Goal: Find specific page/section: Locate a particular part of the current website

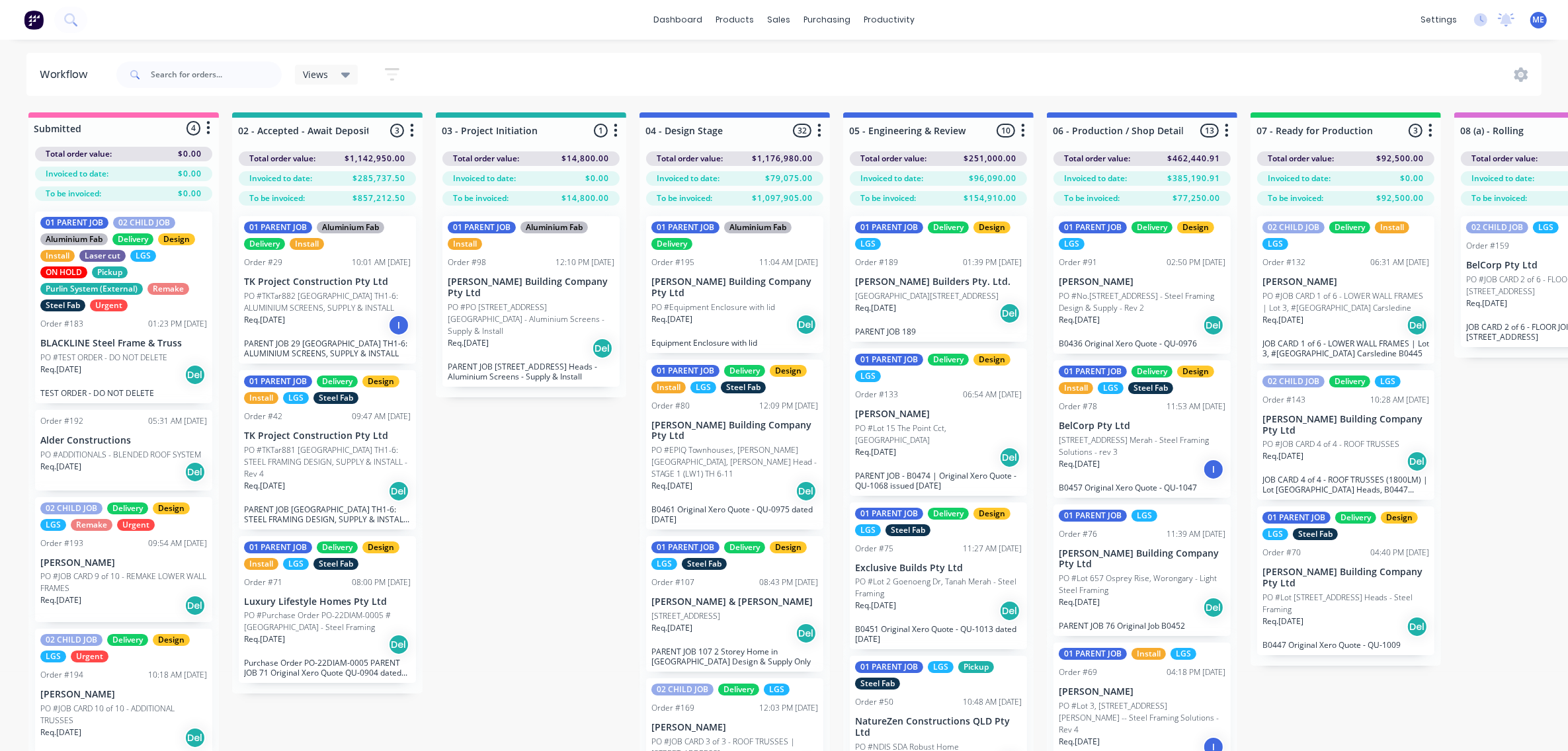
click at [528, 337] on div "Req. [DATE] Del" at bounding box center [531, 348] width 167 height 22
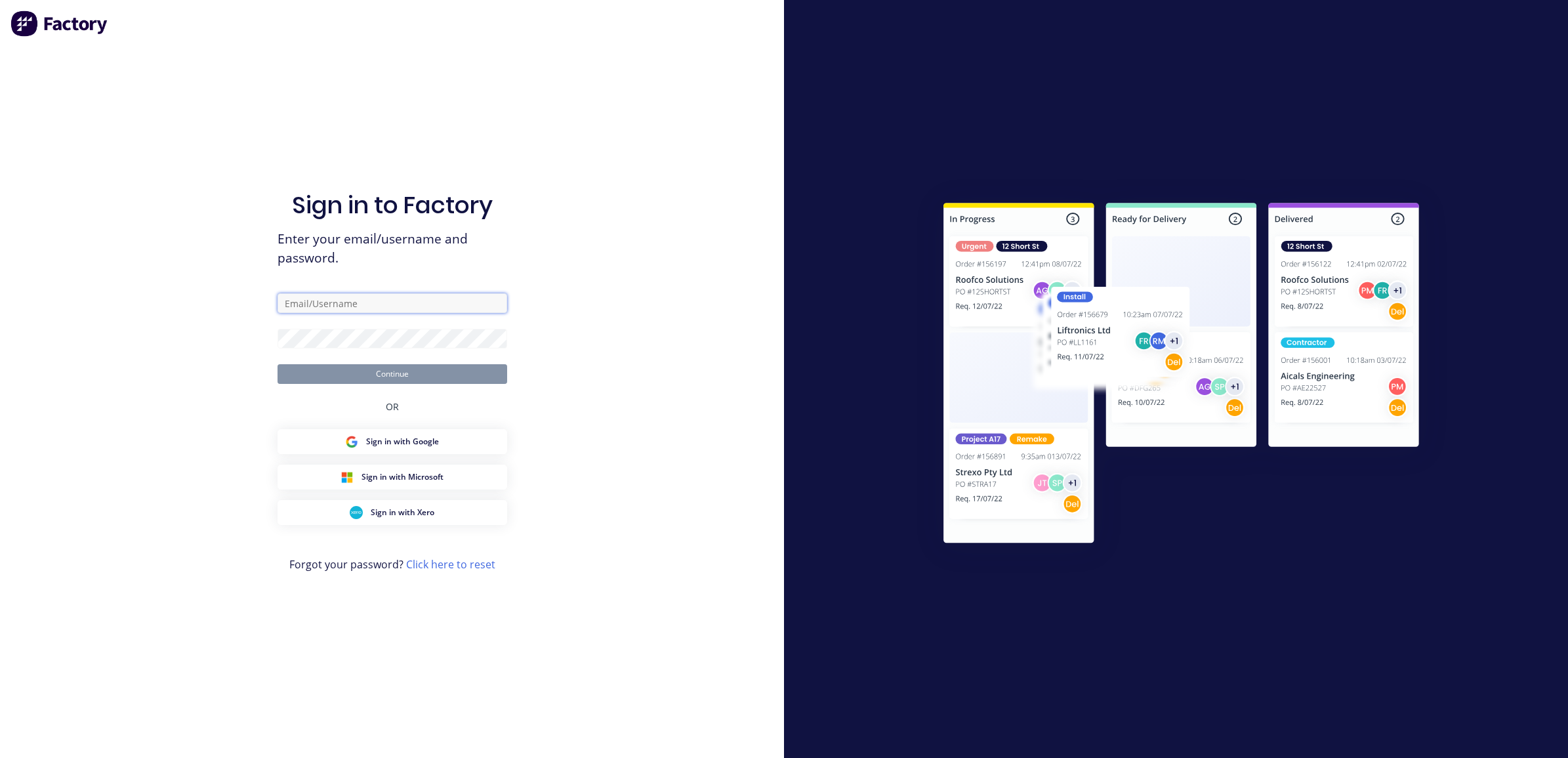
type input "[PERSON_NAME][EMAIL_ADDRESS][DOMAIN_NAME]"
click at [404, 372] on button "Continue" at bounding box center [392, 374] width 230 height 19
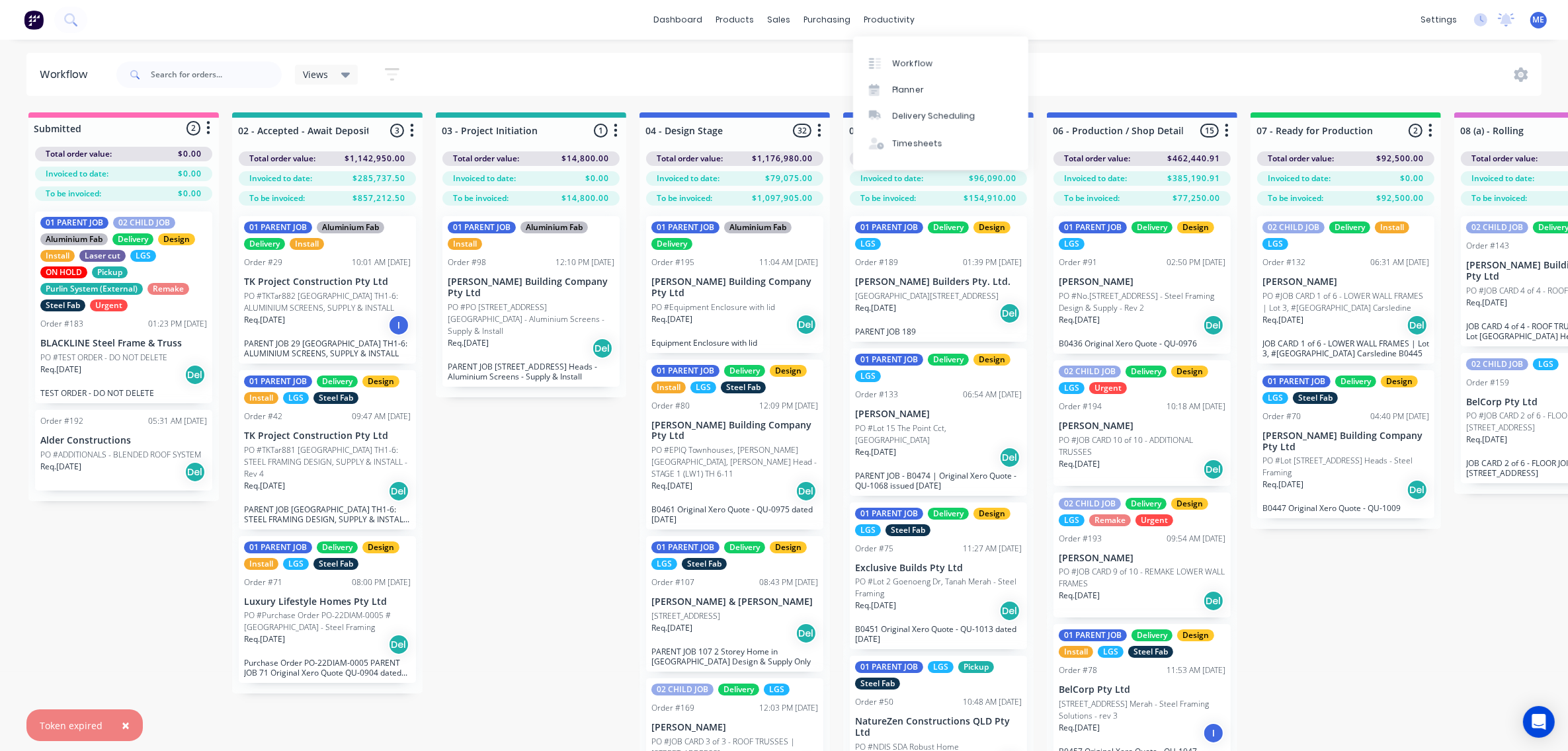
click at [501, 301] on p "PO #PO [STREET_ADDRESS][GEOGRAPHIC_DATA] - Aluminium Screens - Supply & Install" at bounding box center [531, 319] width 167 height 36
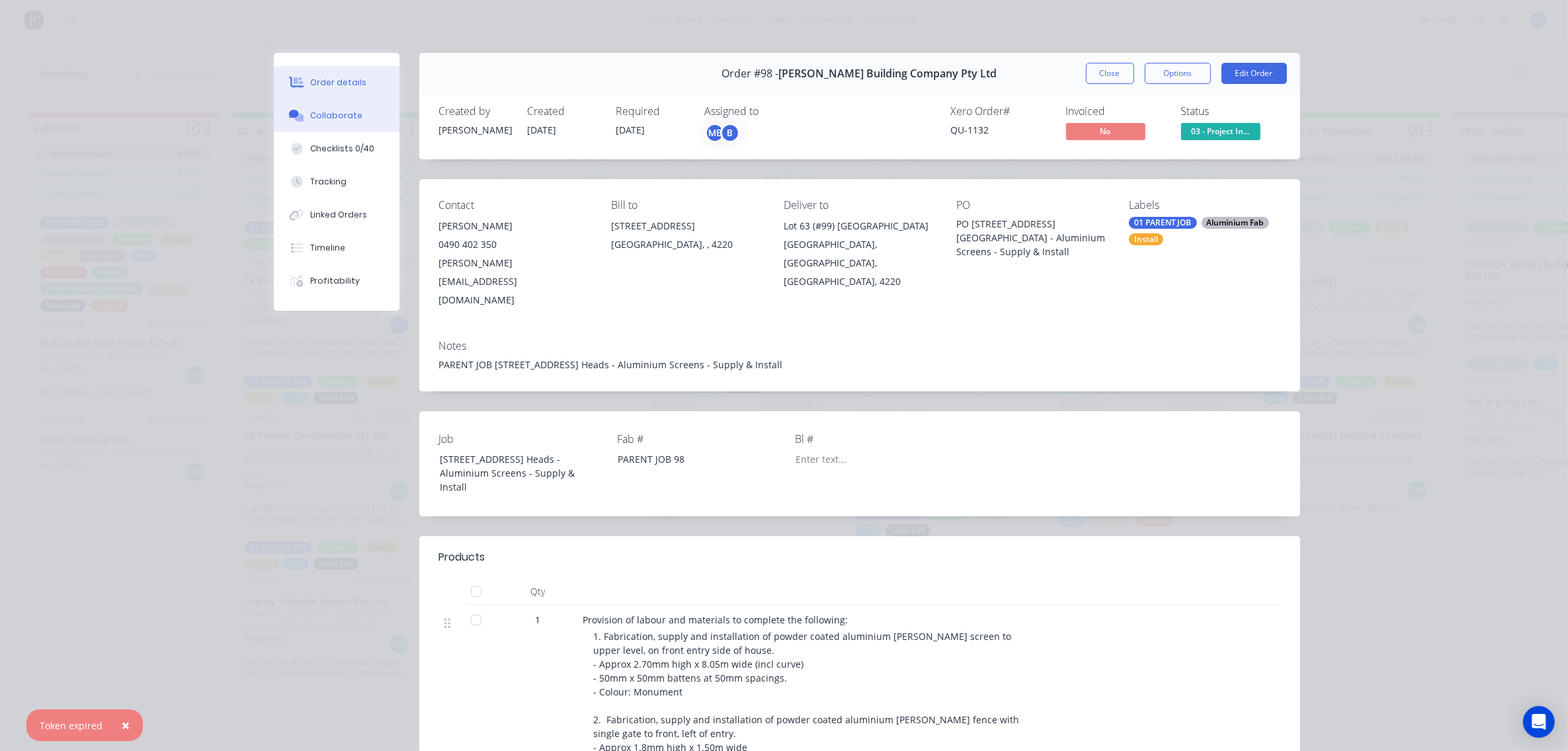
click at [316, 110] on div "Collaborate" at bounding box center [336, 116] width 52 height 12
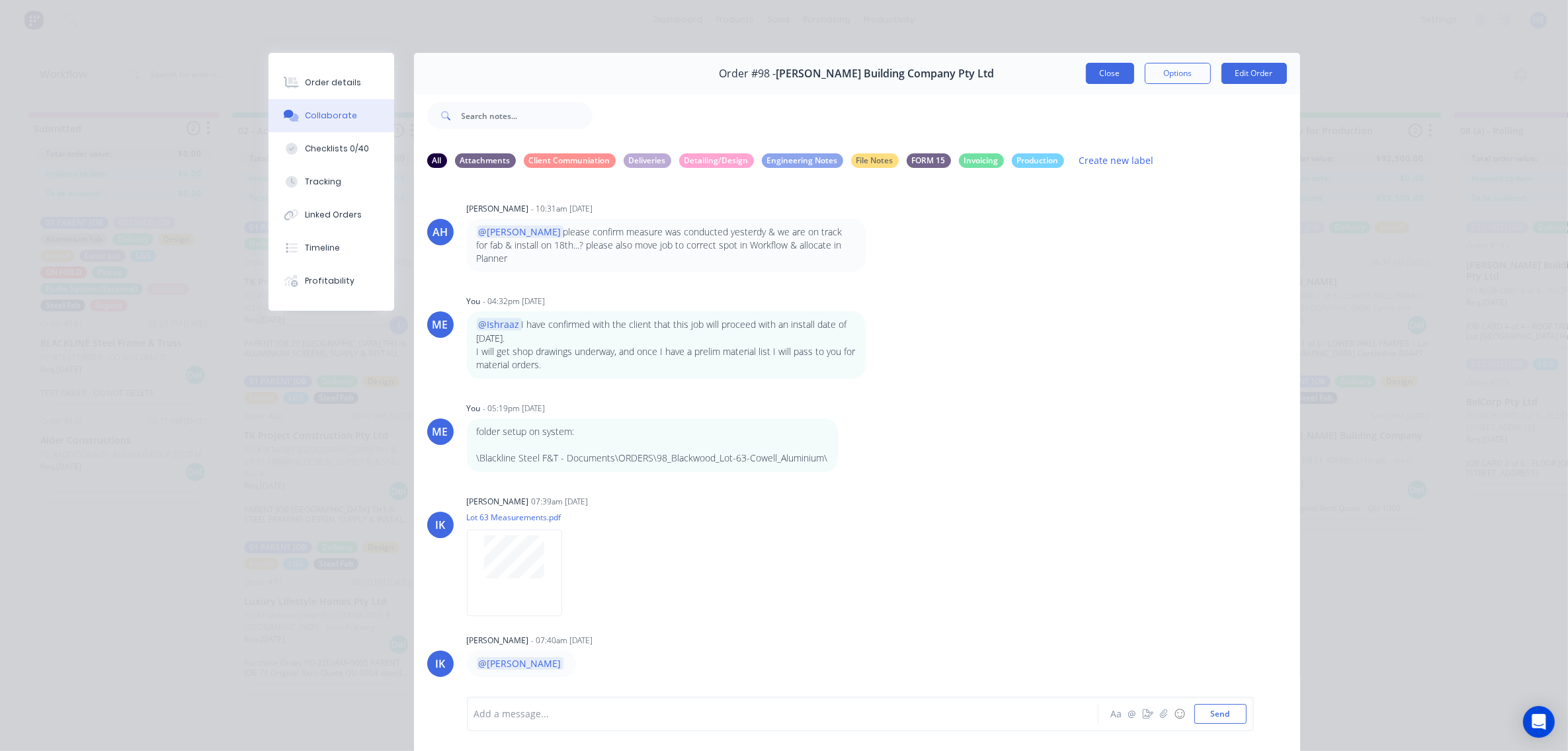
drag, startPoint x: 1109, startPoint y: 71, endPoint x: 1072, endPoint y: 127, distance: 67.1
click at [1109, 72] on button "Close" at bounding box center [1109, 73] width 48 height 21
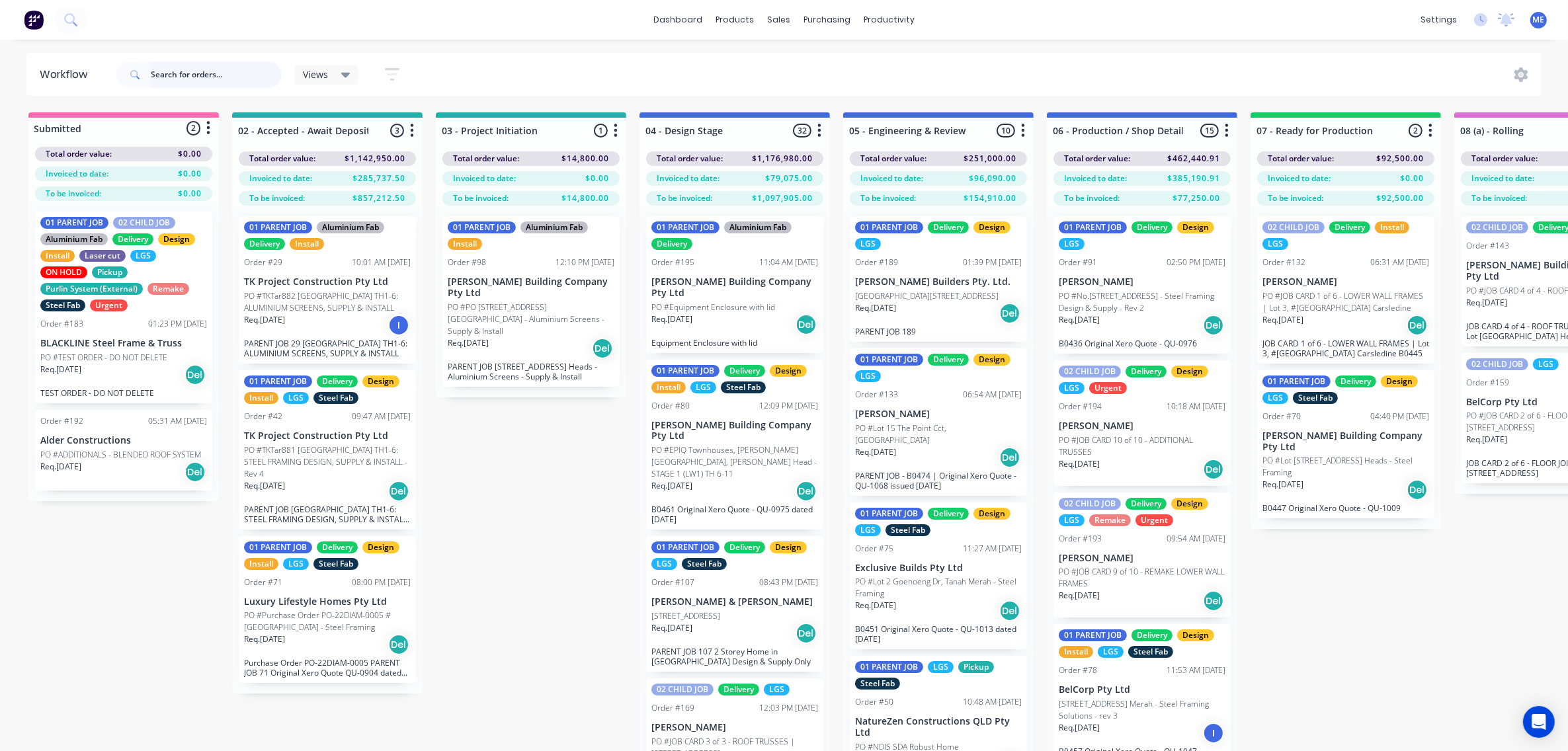
click at [200, 79] on input "text" at bounding box center [216, 74] width 131 height 26
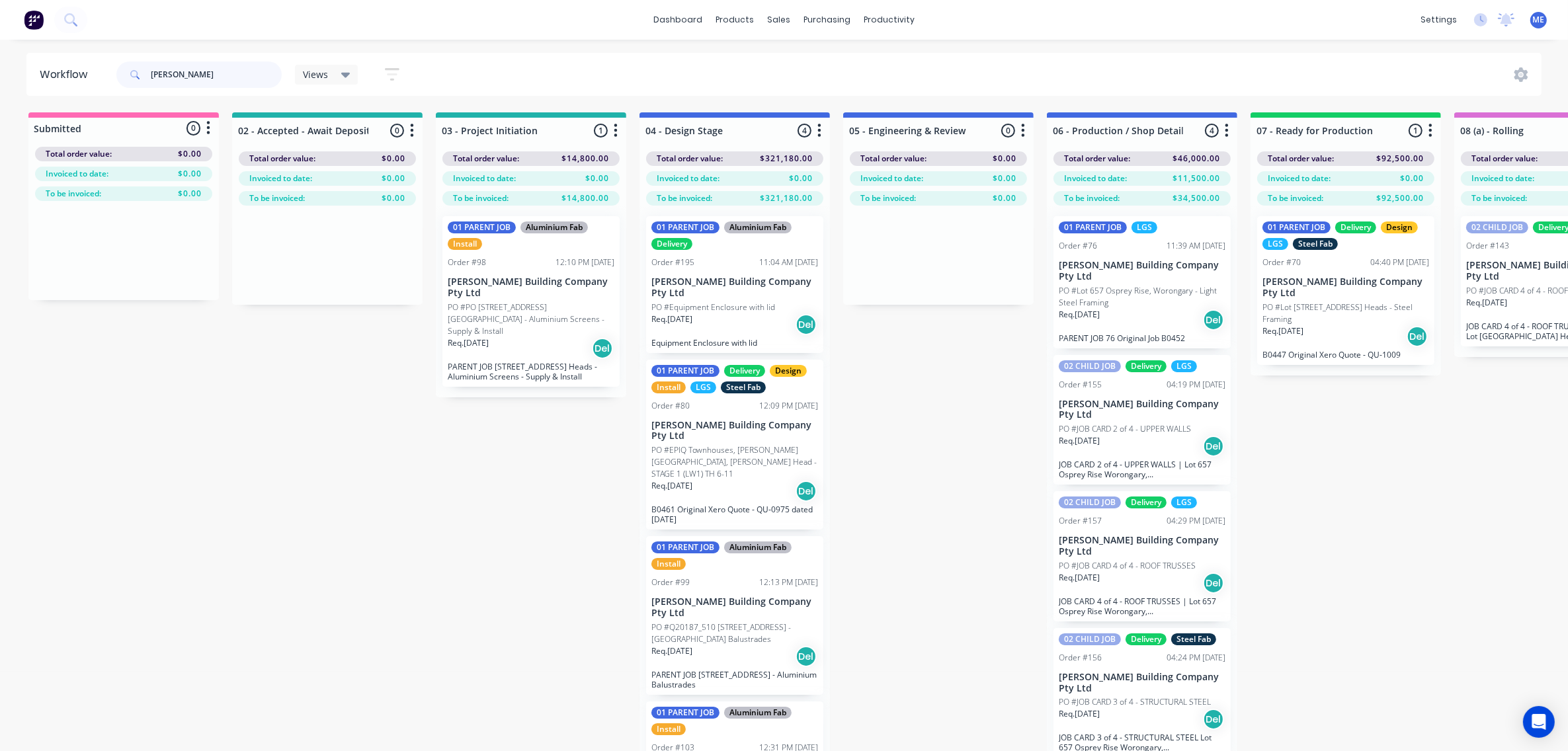
scroll to position [60, 0]
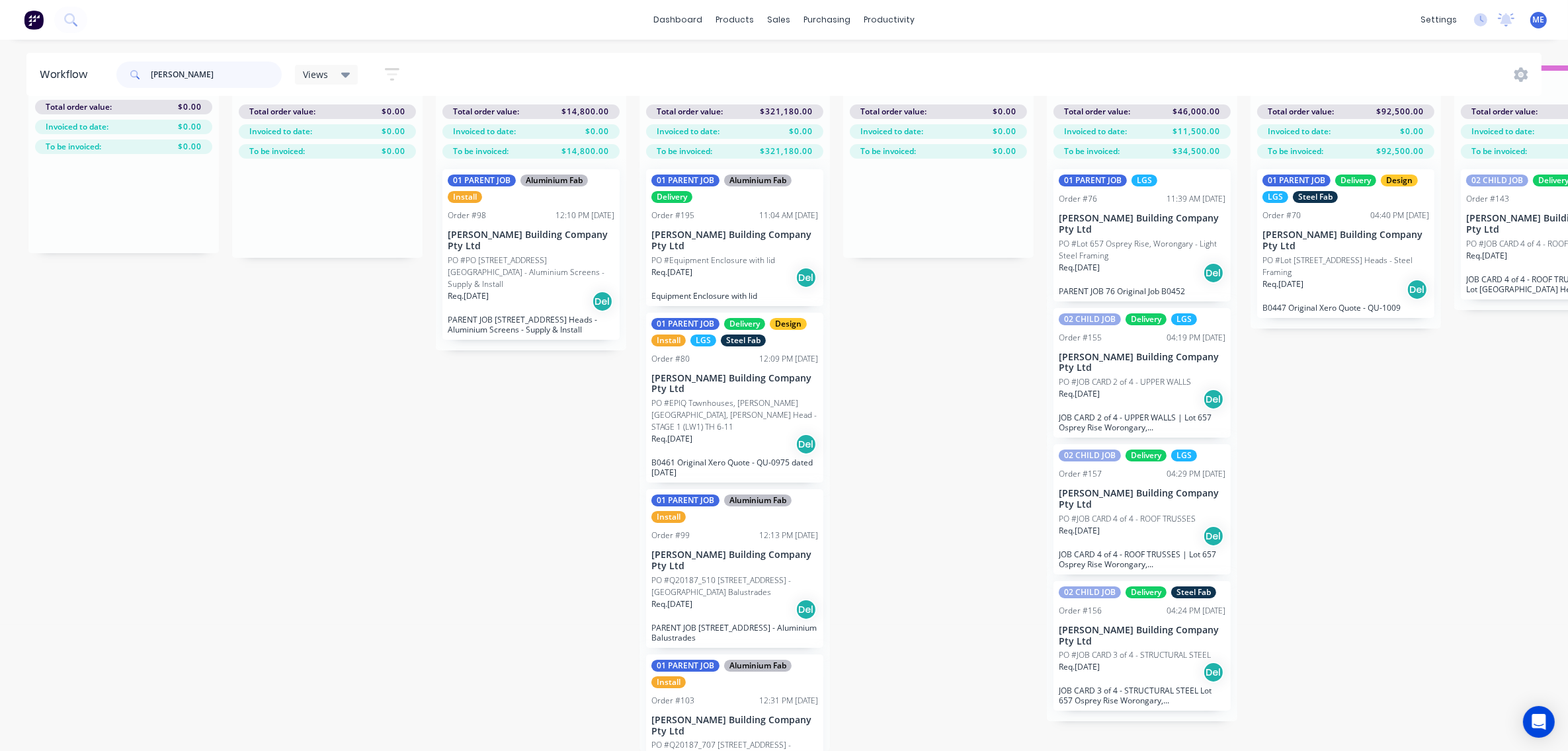
type input "[PERSON_NAME]"
click at [687, 575] on p "PO #Q20187_510 [STREET_ADDRESS] - [GEOGRAPHIC_DATA] Balustrades" at bounding box center [735, 586] width 167 height 24
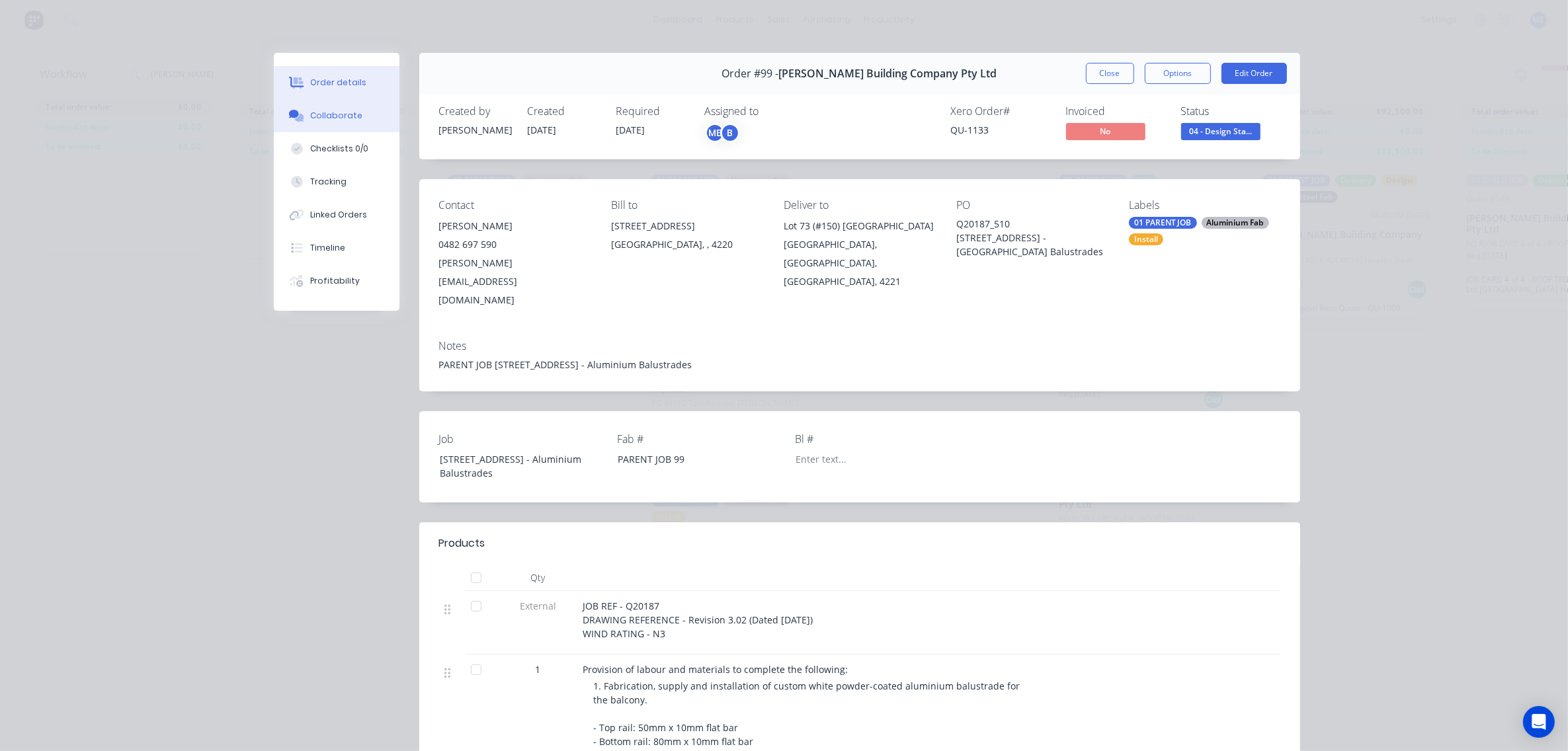
click at [328, 126] on button "Collaborate" at bounding box center [337, 115] width 126 height 33
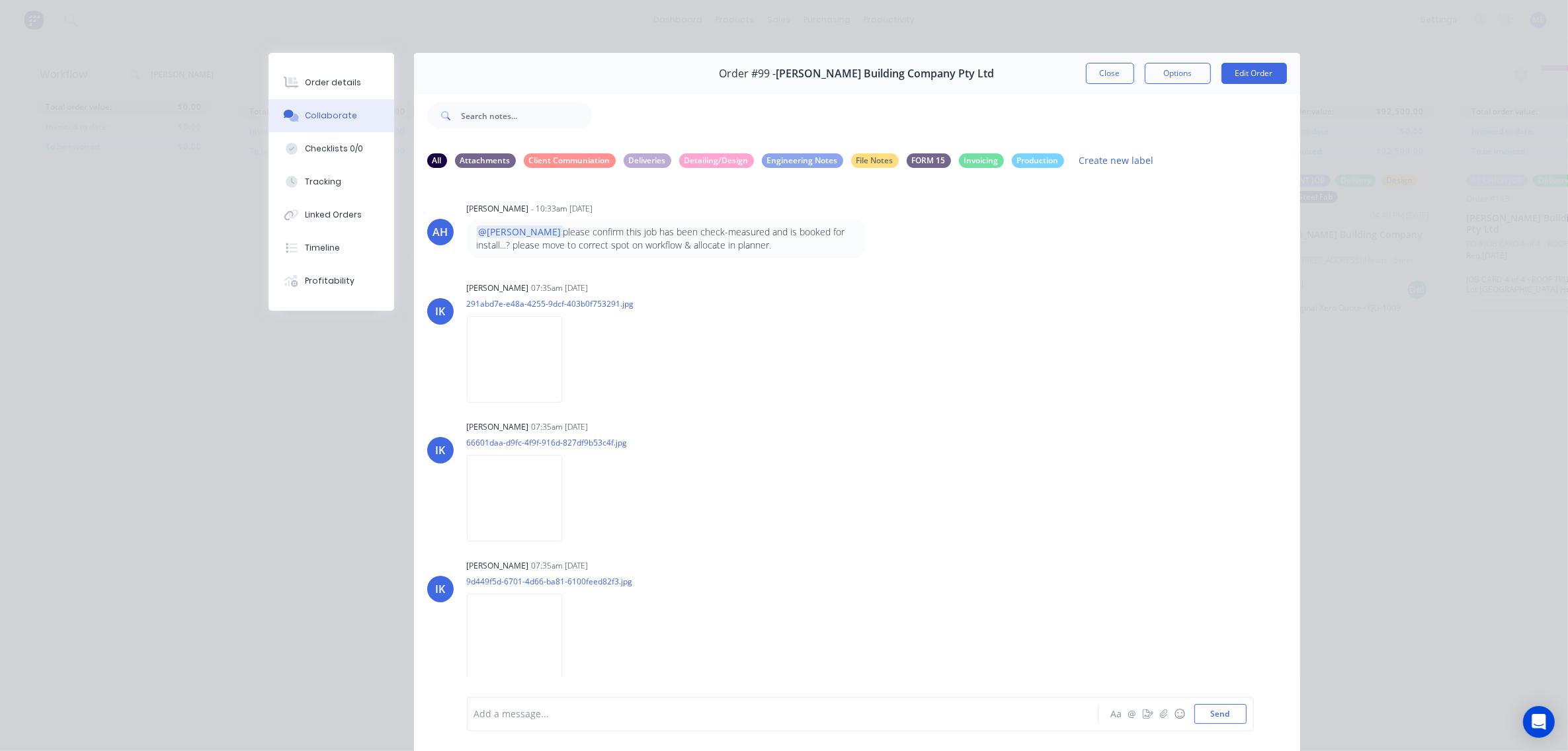
scroll to position [318, 0]
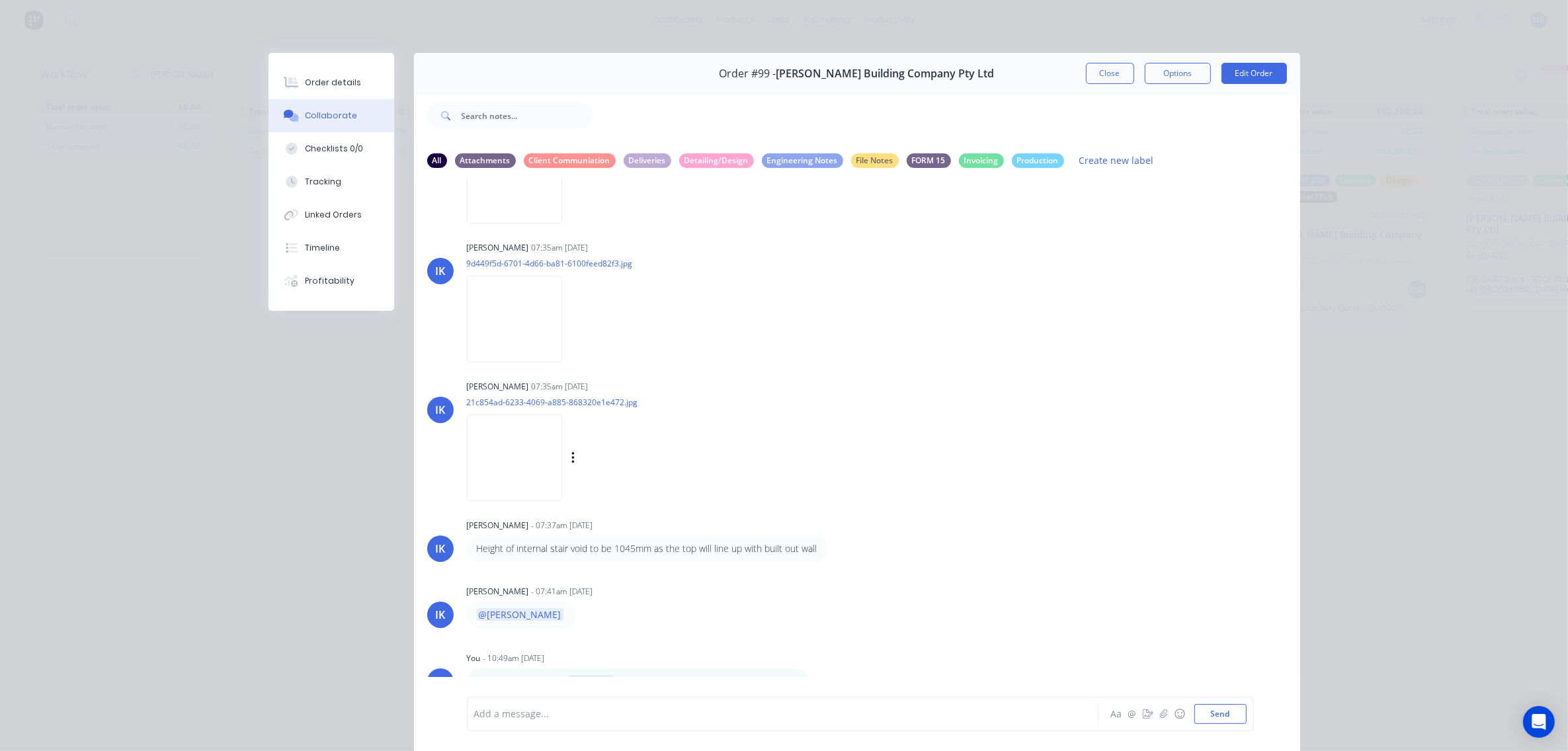
click at [501, 451] on img at bounding box center [514, 458] width 96 height 87
click at [1097, 73] on button "Close" at bounding box center [1109, 73] width 48 height 21
